Goal: Find specific page/section: Find specific page/section

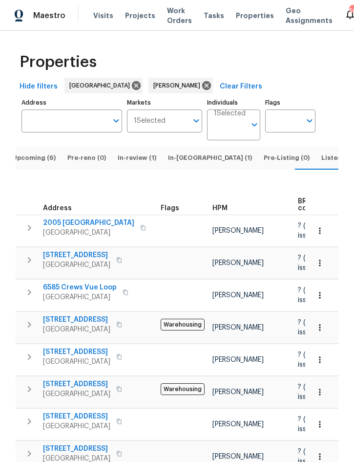
click at [40, 152] on span "Upcoming (6)" at bounding box center [33, 157] width 43 height 11
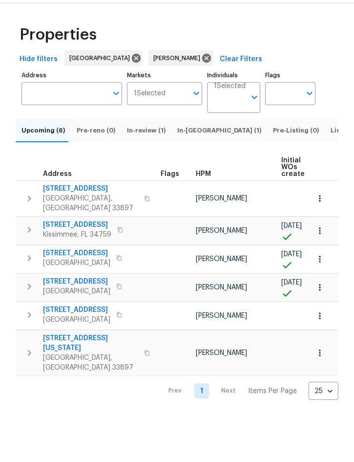
click at [331, 152] on span "Listed (10)" at bounding box center [348, 157] width 34 height 11
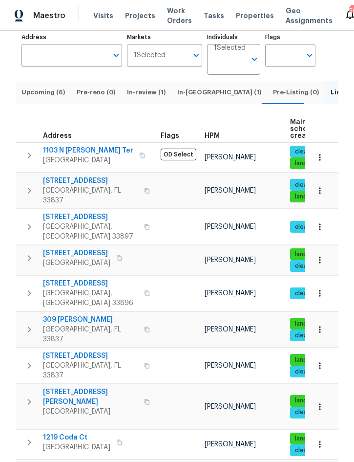
scroll to position [66, 0]
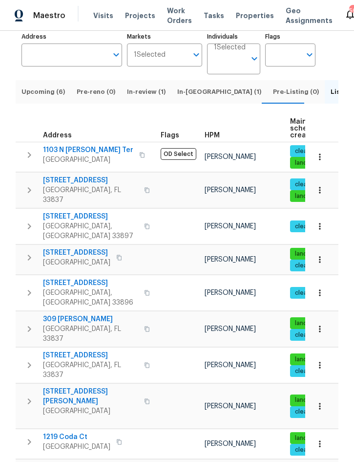
click at [29, 220] on icon "button" at bounding box center [29, 226] width 12 height 12
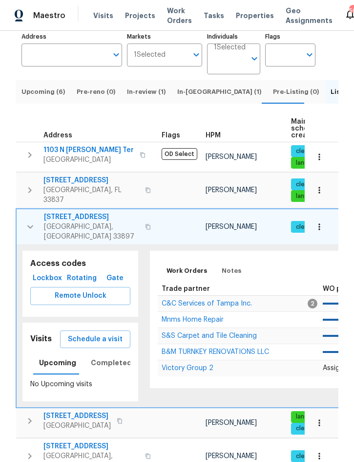
click at [46, 272] on span "Lockbox" at bounding box center [47, 278] width 26 height 12
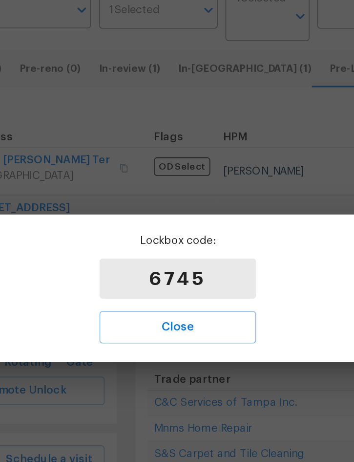
click at [138, 249] on span "Close" at bounding box center [177, 255] width 78 height 13
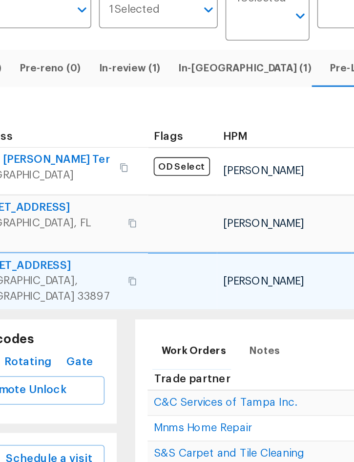
scroll to position [0, 0]
click at [127, 30] on div "Markets 1 Selected Markets" at bounding box center [164, 52] width 75 height 45
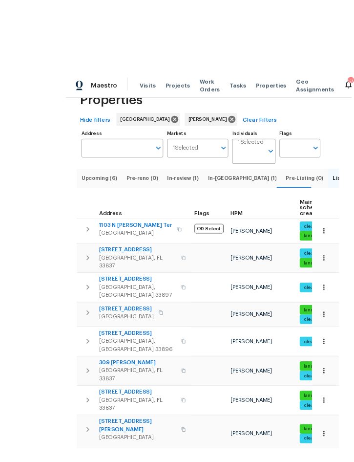
scroll to position [2, 0]
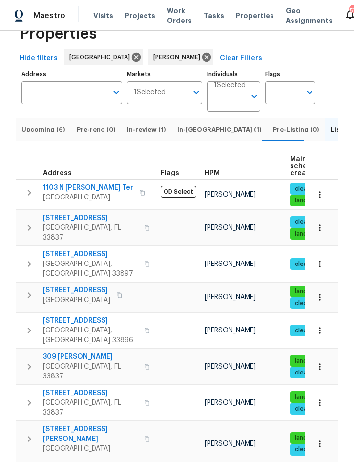
click at [53, 131] on span "Upcoming (6)" at bounding box center [42, 129] width 43 height 11
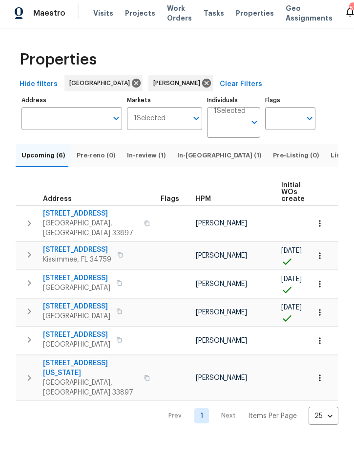
click at [324, 226] on icon "button" at bounding box center [320, 226] width 10 height 10
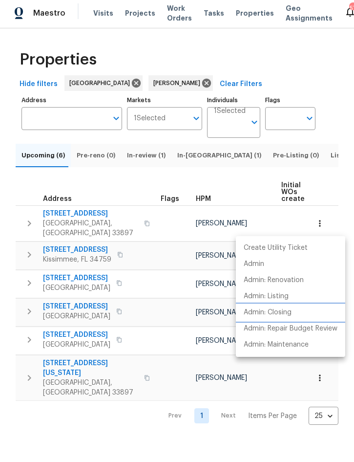
click at [289, 314] on p "Admin: Closing" at bounding box center [268, 315] width 48 height 10
